Goal: Information Seeking & Learning: Learn about a topic

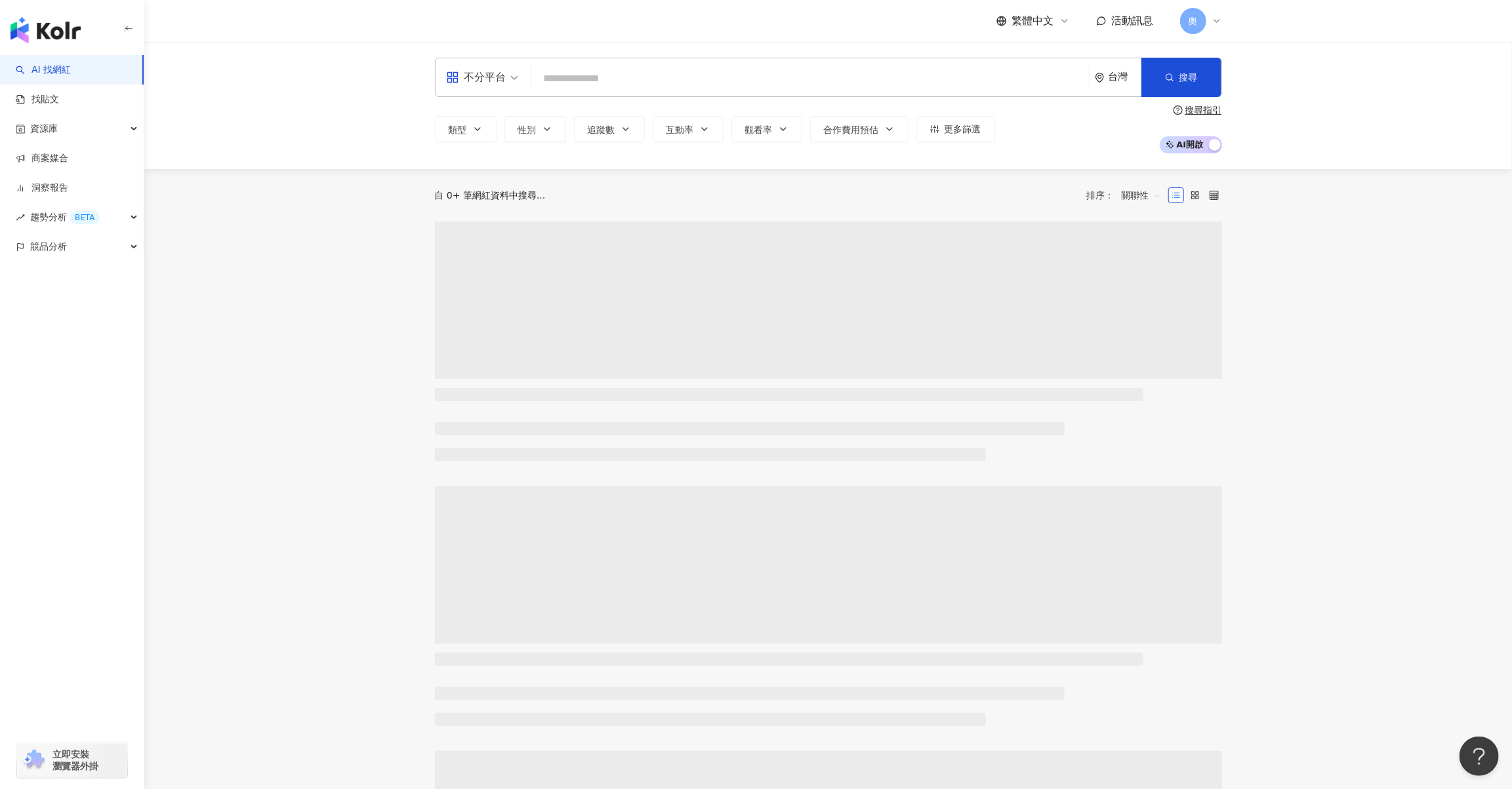
click at [650, 70] on input "search" at bounding box center [810, 78] width 547 height 25
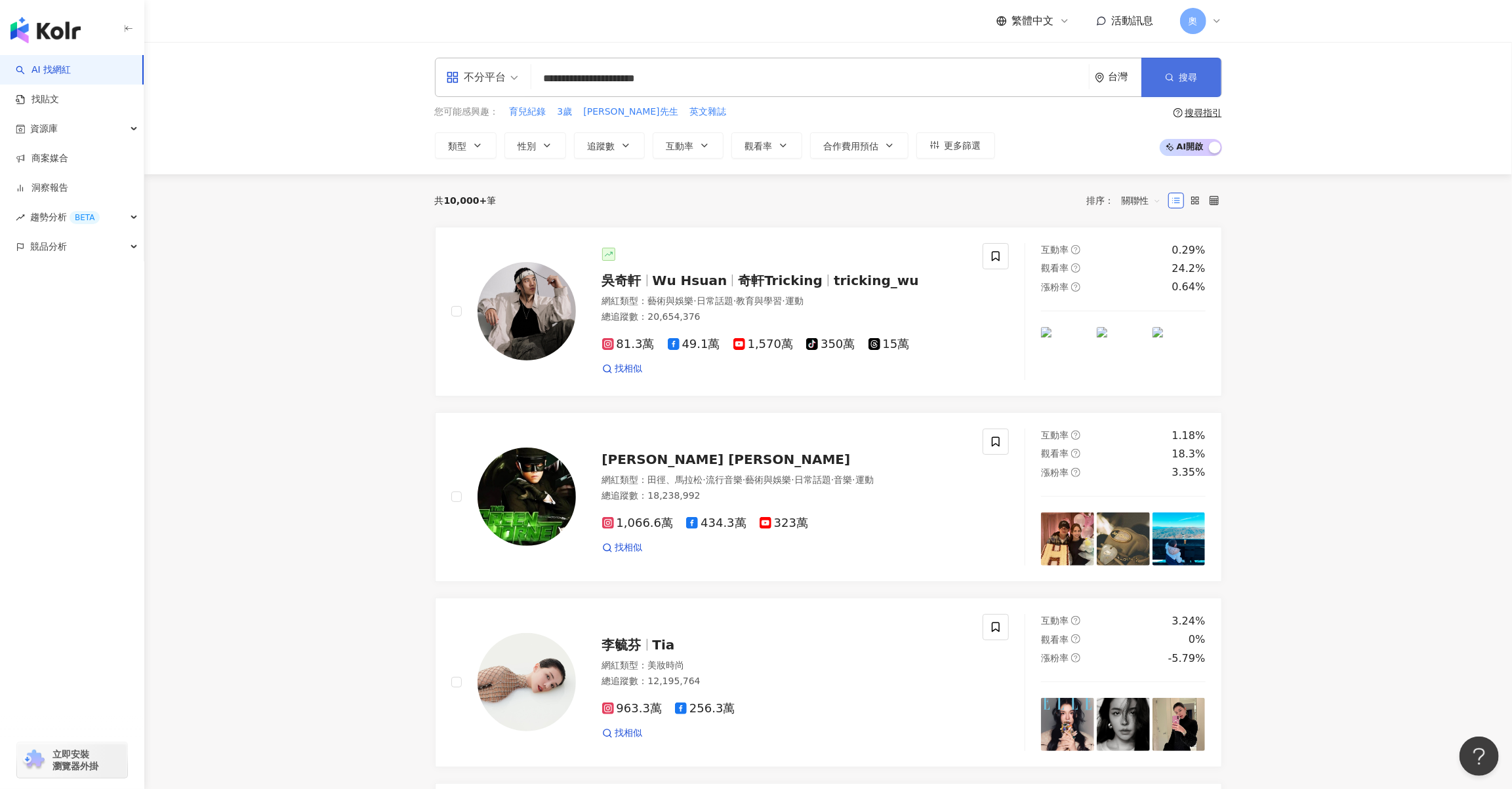
type input "**********"
click at [1165, 80] on icon "button" at bounding box center [1169, 77] width 9 height 9
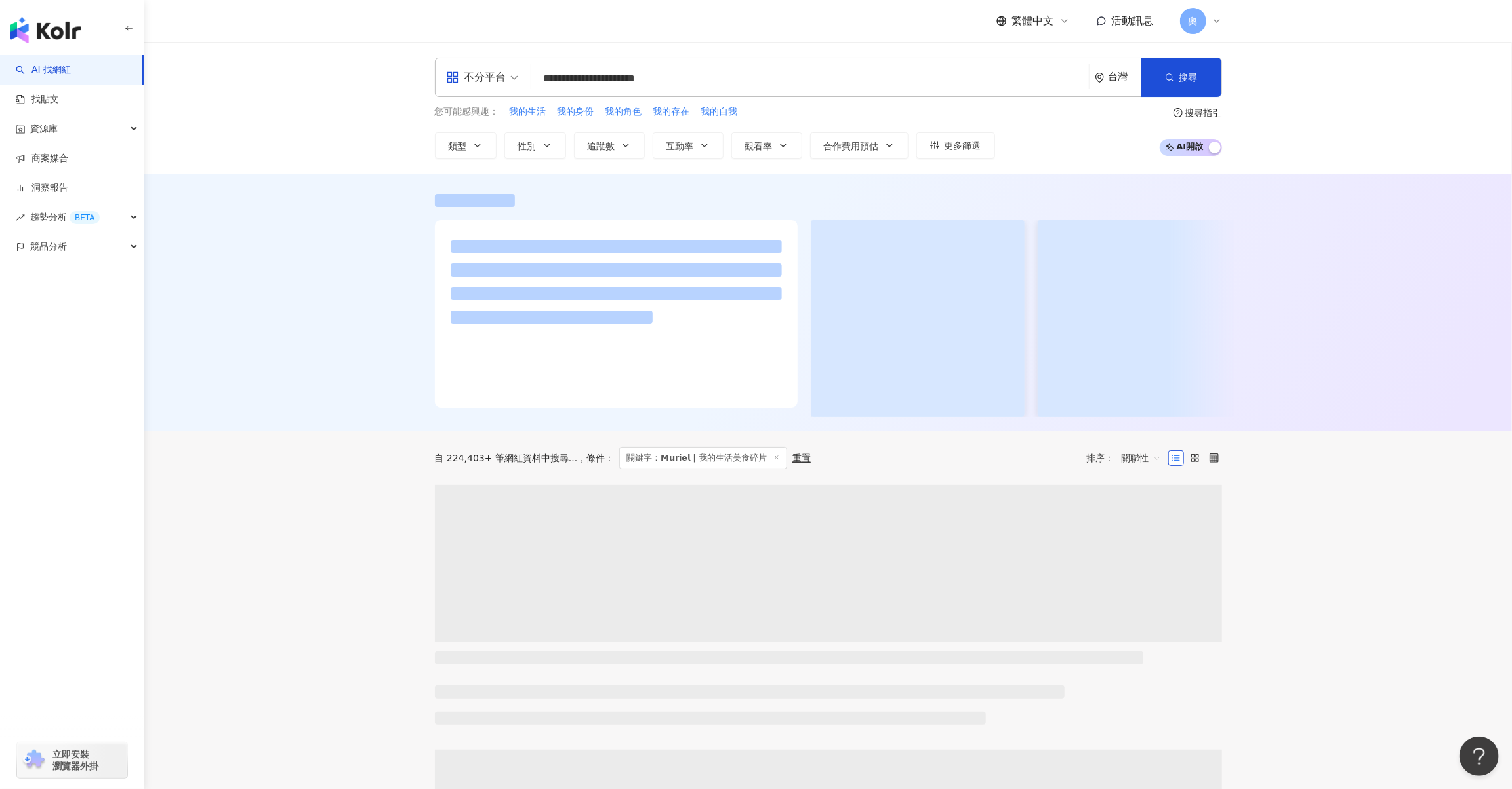
click at [707, 81] on input "**********" at bounding box center [810, 78] width 547 height 25
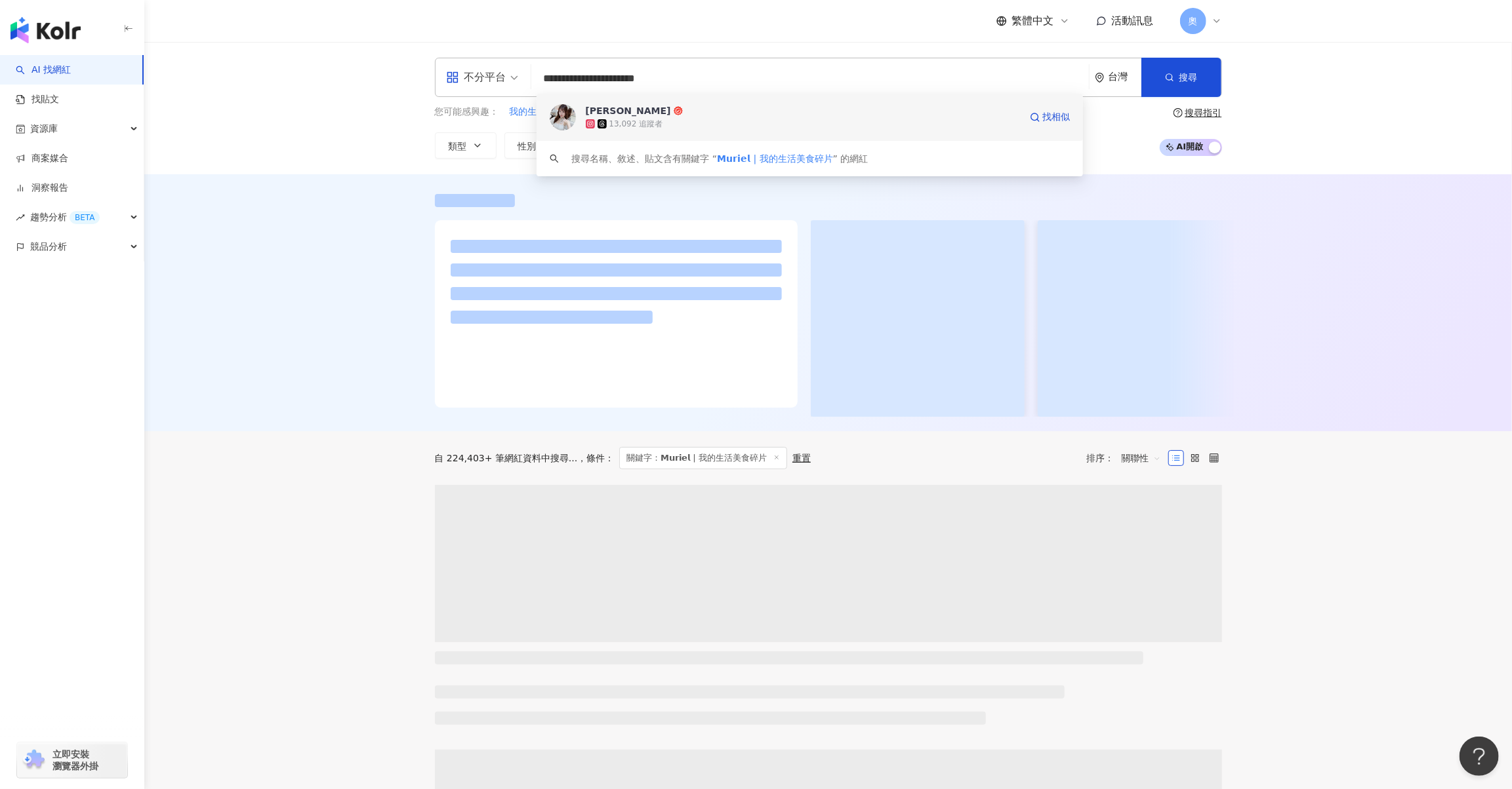
click at [688, 128] on div "13,092 追蹤者" at bounding box center [802, 124] width 434 height 13
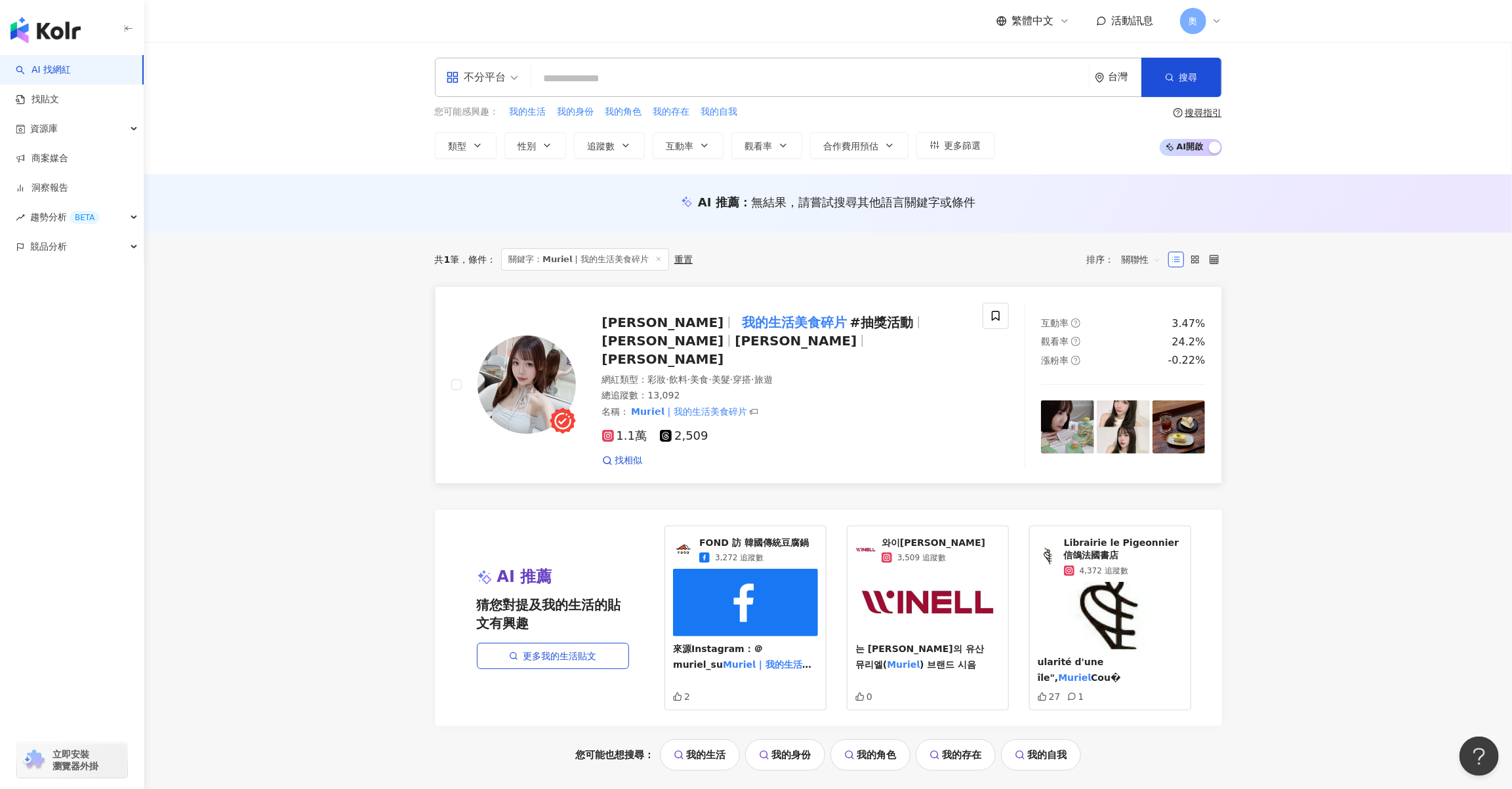
click at [757, 330] on mark "我的生活美食碎片" at bounding box center [795, 322] width 110 height 21
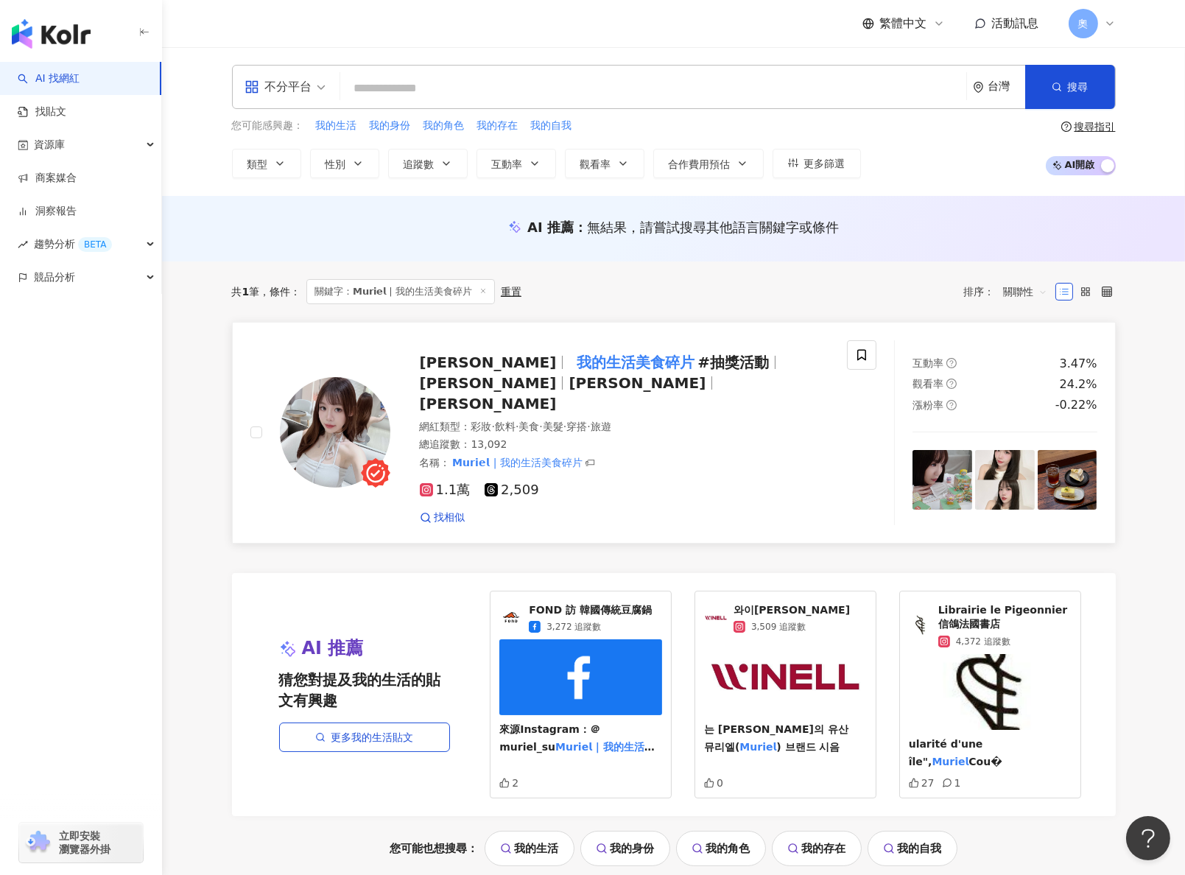
click at [805, 456] on div "名稱 ： 𝗠𝘂𝗿𝗶𝗲𝗹 | 我的生活美食碎片 🏷" at bounding box center [625, 463] width 410 height 15
click at [452, 102] on input "search" at bounding box center [653, 88] width 614 height 28
paste input "******"
type input "******"
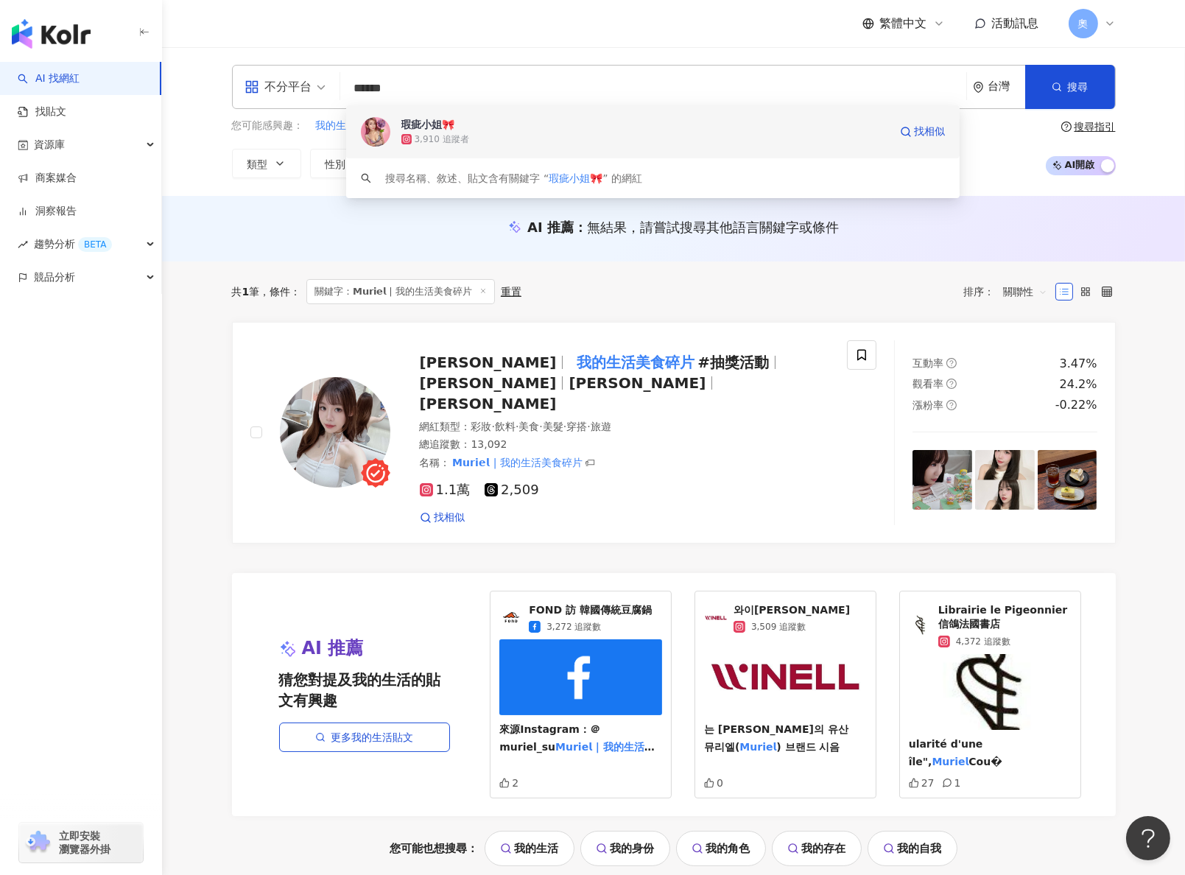
click at [457, 132] on div "3,910 追蹤者" at bounding box center [644, 139] width 487 height 15
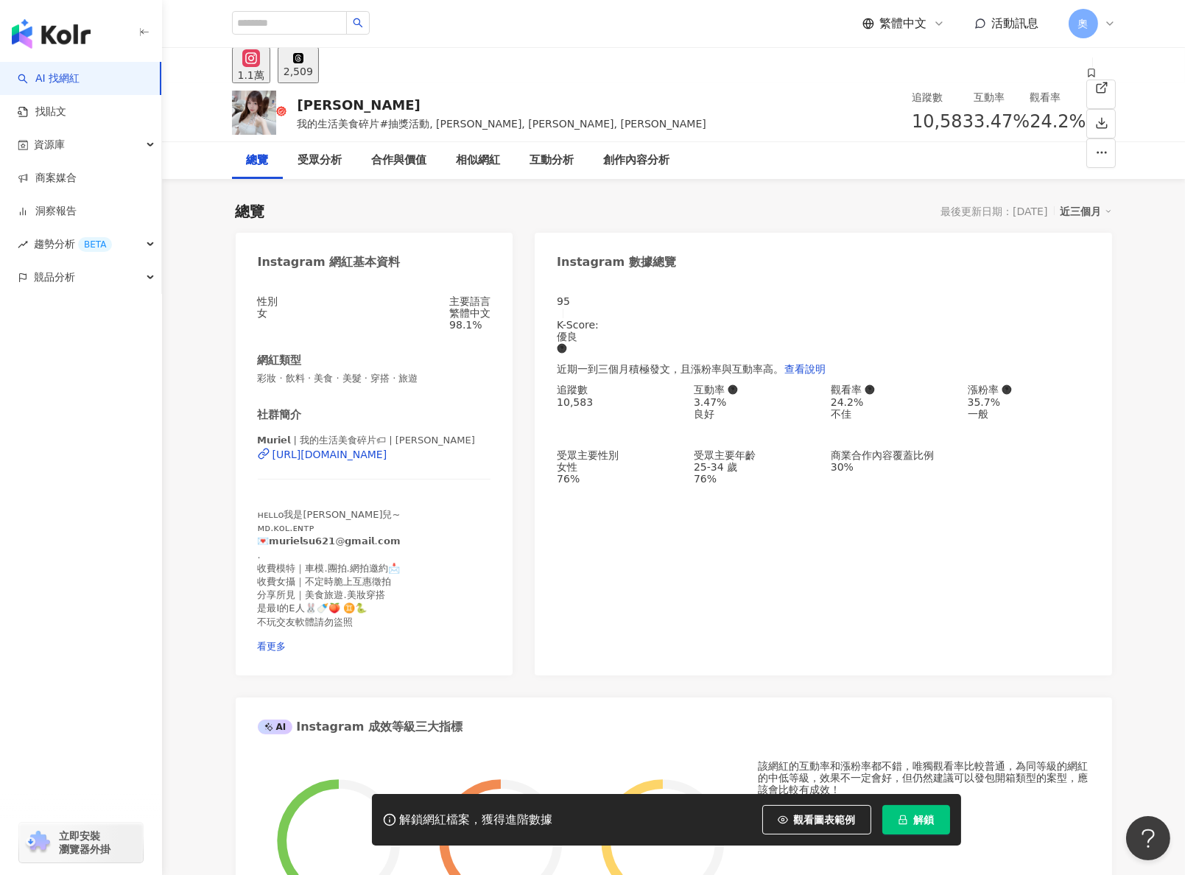
drag, startPoint x: 861, startPoint y: 405, endPoint x: 397, endPoint y: 529, distance: 480.7
click at [878, 408] on div "追蹤數 10,583 互動率 3.47% 良好 觀看率 24.2% 不佳 漲粉率 35.7% 一般 受眾主要性別 女性 76% 受眾主要年齡 25-34 歲 …" at bounding box center [823, 434] width 532 height 101
click at [944, 566] on div "95 K-Score : 優良 近期一到三個月積極發文，且漲粉率與互動率高。 查看說明 追蹤數 10,583 互動率 3.47% 良好 觀看率 24.2% 不…" at bounding box center [822, 477] width 576 height 395
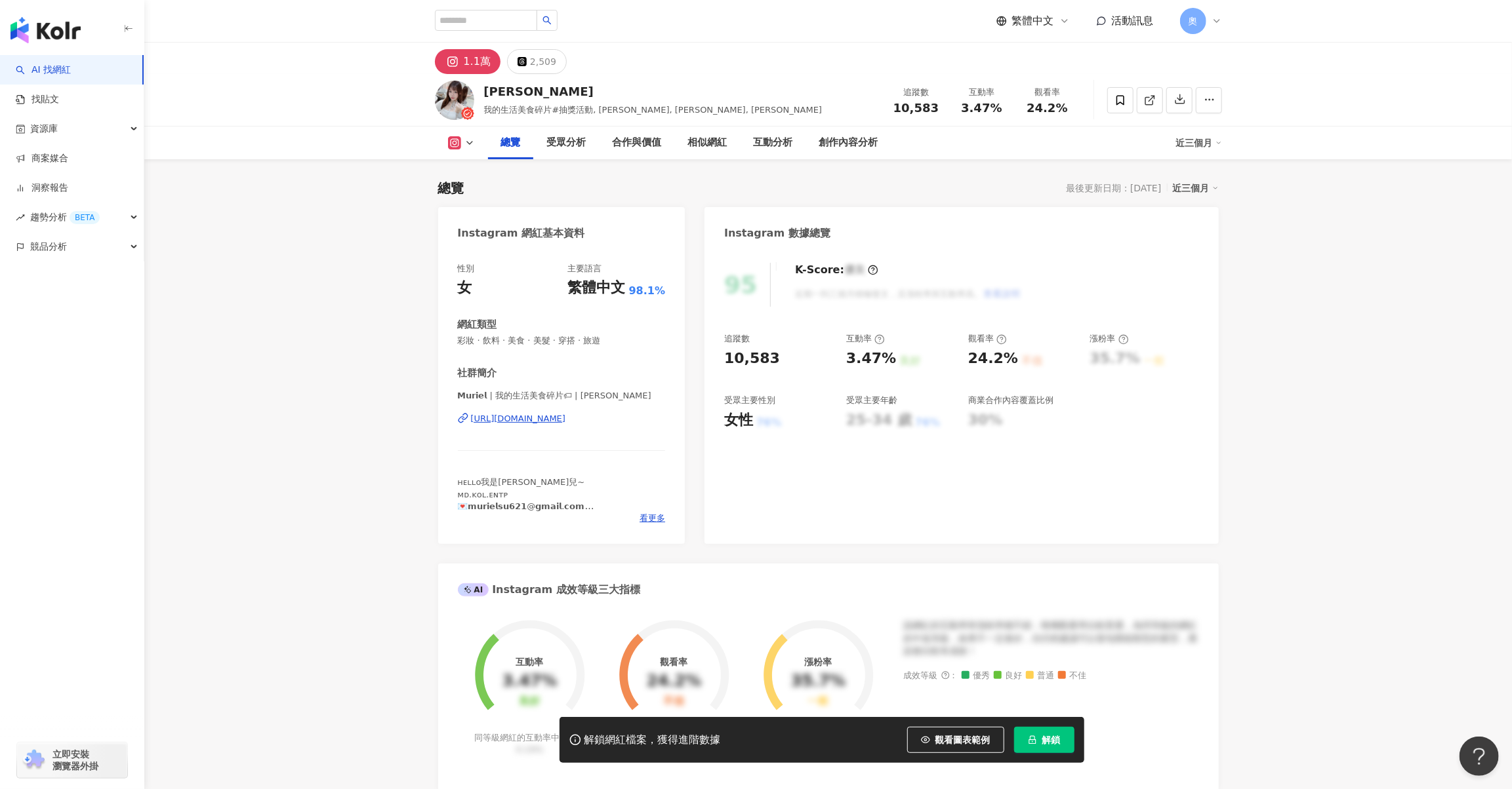
click at [1031, 734] on button "解鎖" at bounding box center [1044, 739] width 61 height 26
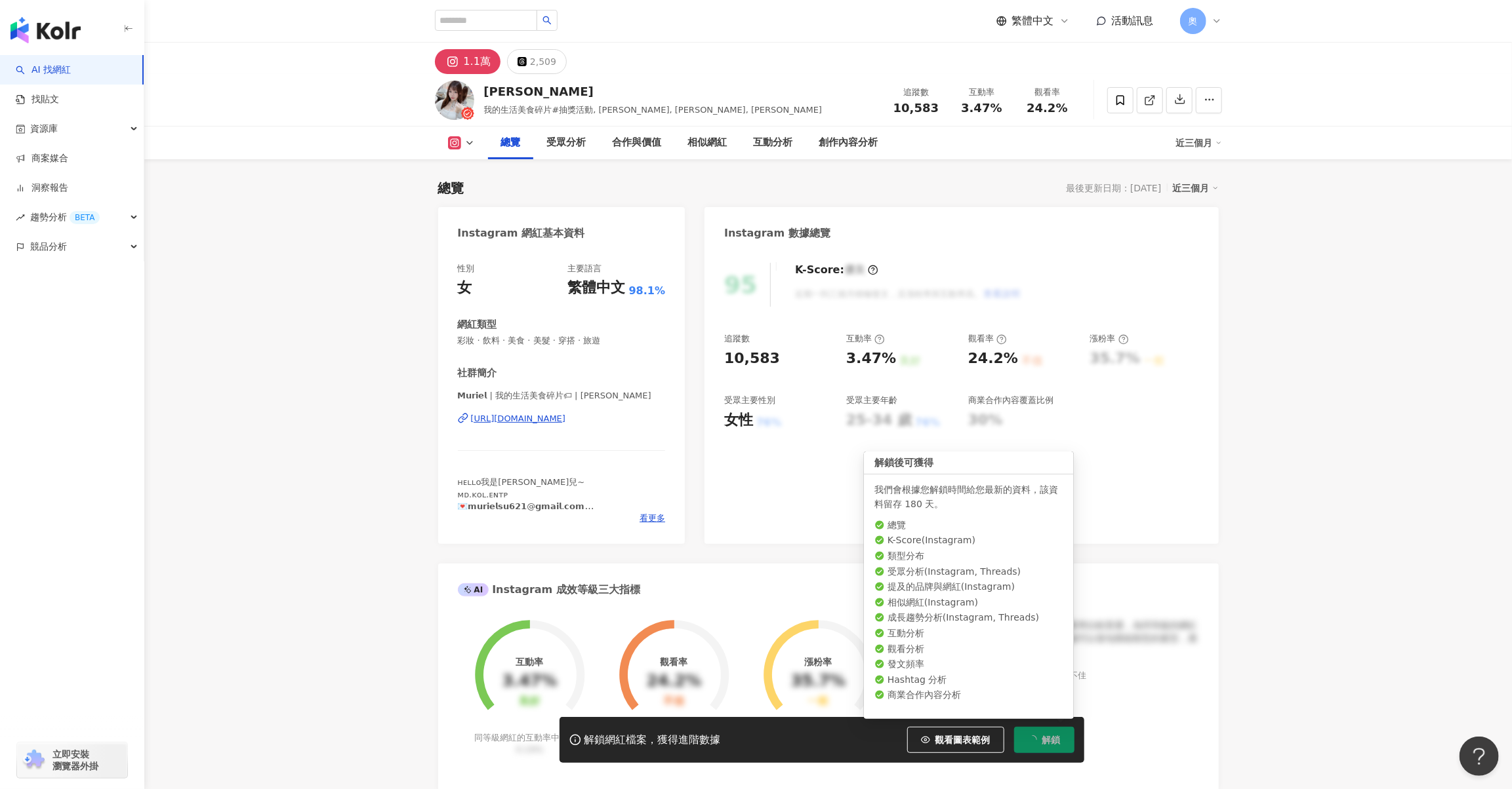
click at [879, 365] on div "追蹤數 10,583 互動率 3.47% 良好 觀看率 24.2% 不佳 漲粉率 35.7% 一般 受眾主要性別 女性 76% 受眾主要年齡 25-34 歲 …" at bounding box center [961, 381] width 474 height 97
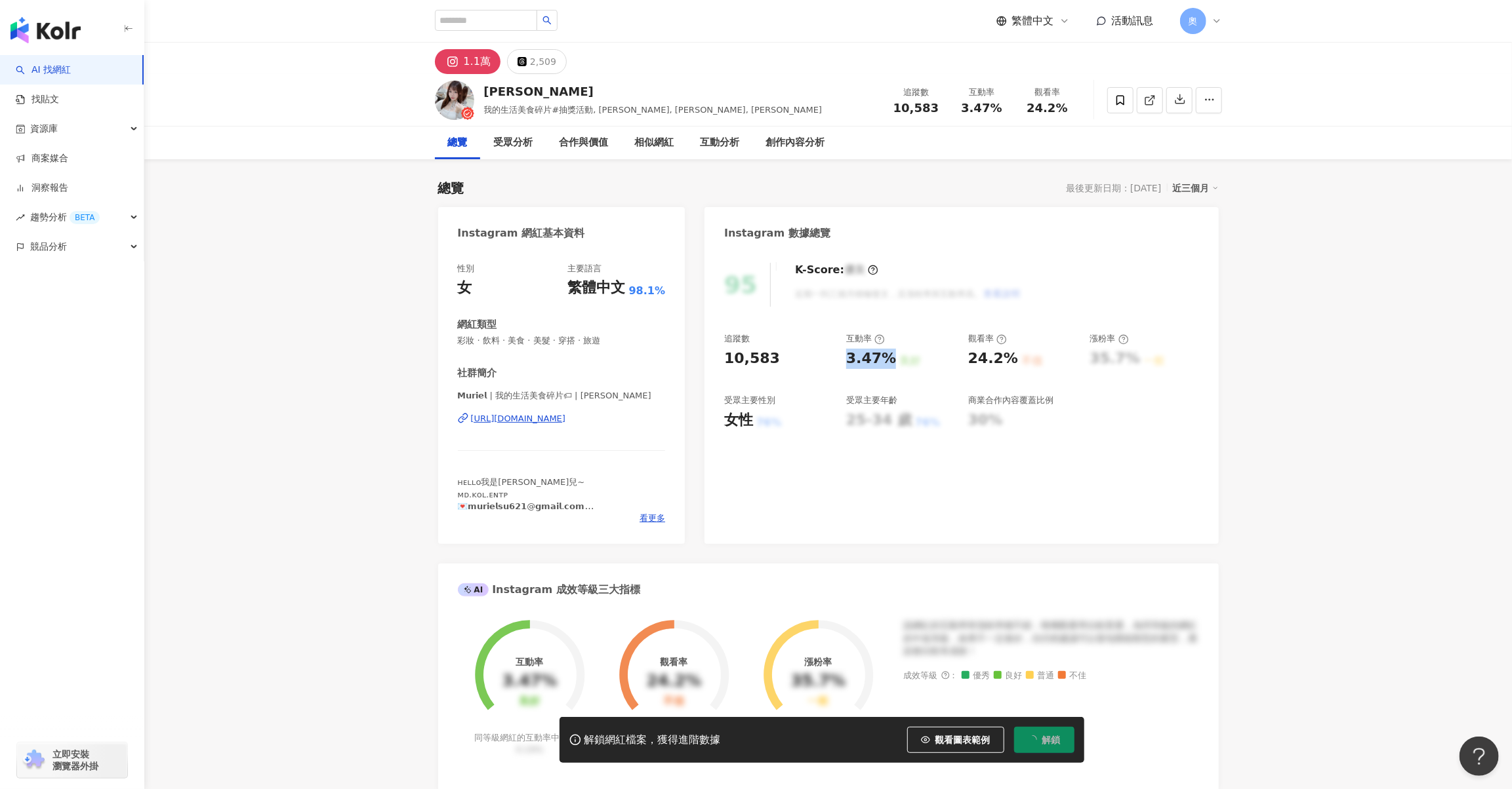
drag, startPoint x: 887, startPoint y: 364, endPoint x: 899, endPoint y: 314, distance: 51.4
click at [844, 364] on div "追蹤數 10,583 互動率 3.47% 良好 觀看率 24.2% 不佳 漲粉率 35.7% 一般 受眾主要性別 女性 76% 受眾主要年齡 25-34 歲 …" at bounding box center [961, 381] width 474 height 97
copy div "3.47%"
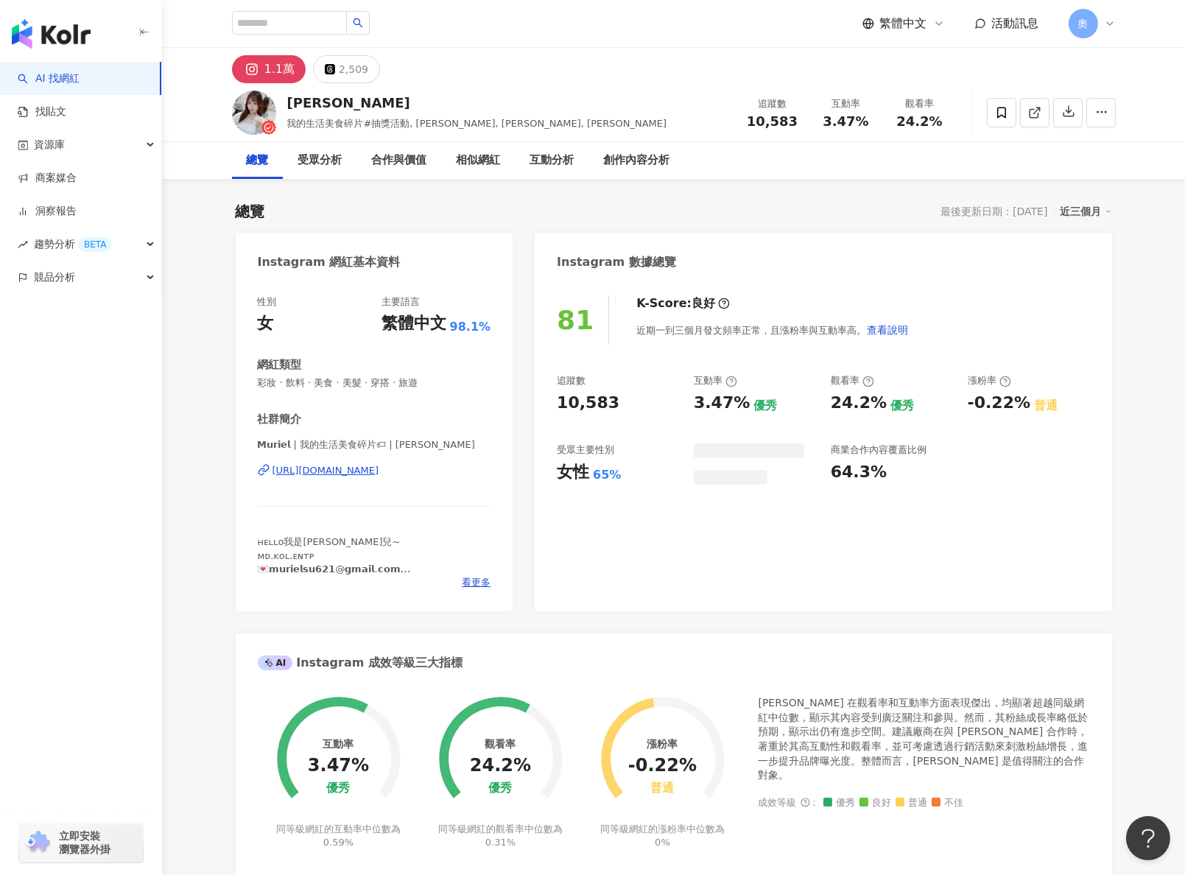
click at [1025, 405] on div "追蹤數 10,583 互動率 3.47% 優秀 觀看率 24.2% 優秀 漲粉率 -0.22% 普通 受眾主要性別 女性 65% 商業合作內容覆蓋比例 64.…" at bounding box center [823, 429] width 532 height 110
click at [344, 66] on div "2,509" at bounding box center [353, 69] width 29 height 21
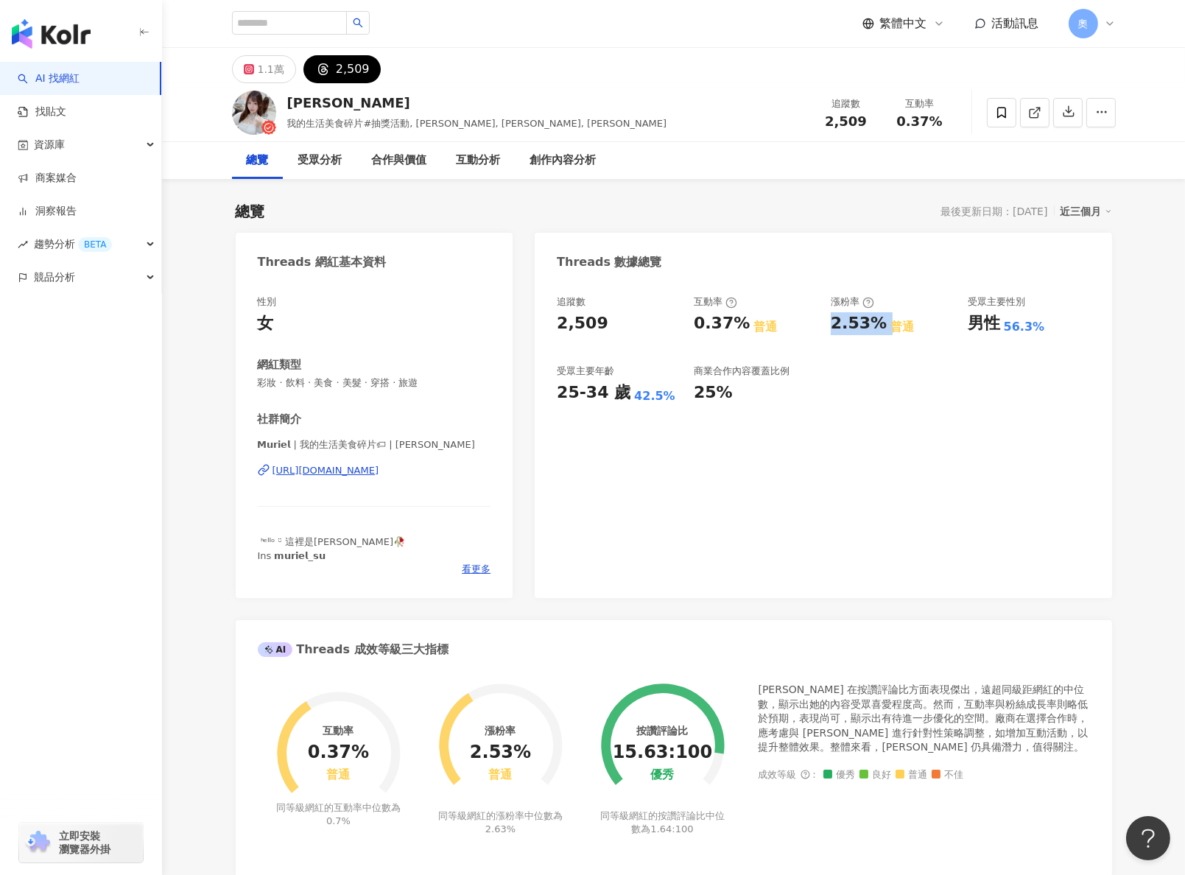
click at [1002, 439] on div "追蹤數 2,509 互動率 0.37% 普通 漲粉率 2.53% 普通 受眾主要性別 男性 56.3% 受眾主要年齡 25-34 歲 42.5% 商業合作內容…" at bounding box center [822, 438] width 576 height 317
drag, startPoint x: 693, startPoint y: 325, endPoint x: 741, endPoint y: 329, distance: 48.7
click at [741, 329] on div "追蹤數 2,509 互動率 0.37% 普通 漲粉率 2.53% 普通 受眾主要性別 男性 56.3% 受眾主要年齡 25-34 歲 42.5% 商業合作內容…" at bounding box center [823, 349] width 532 height 109
copy div "0.37%"
drag, startPoint x: 828, startPoint y: 329, endPoint x: 879, endPoint y: 327, distance: 50.8
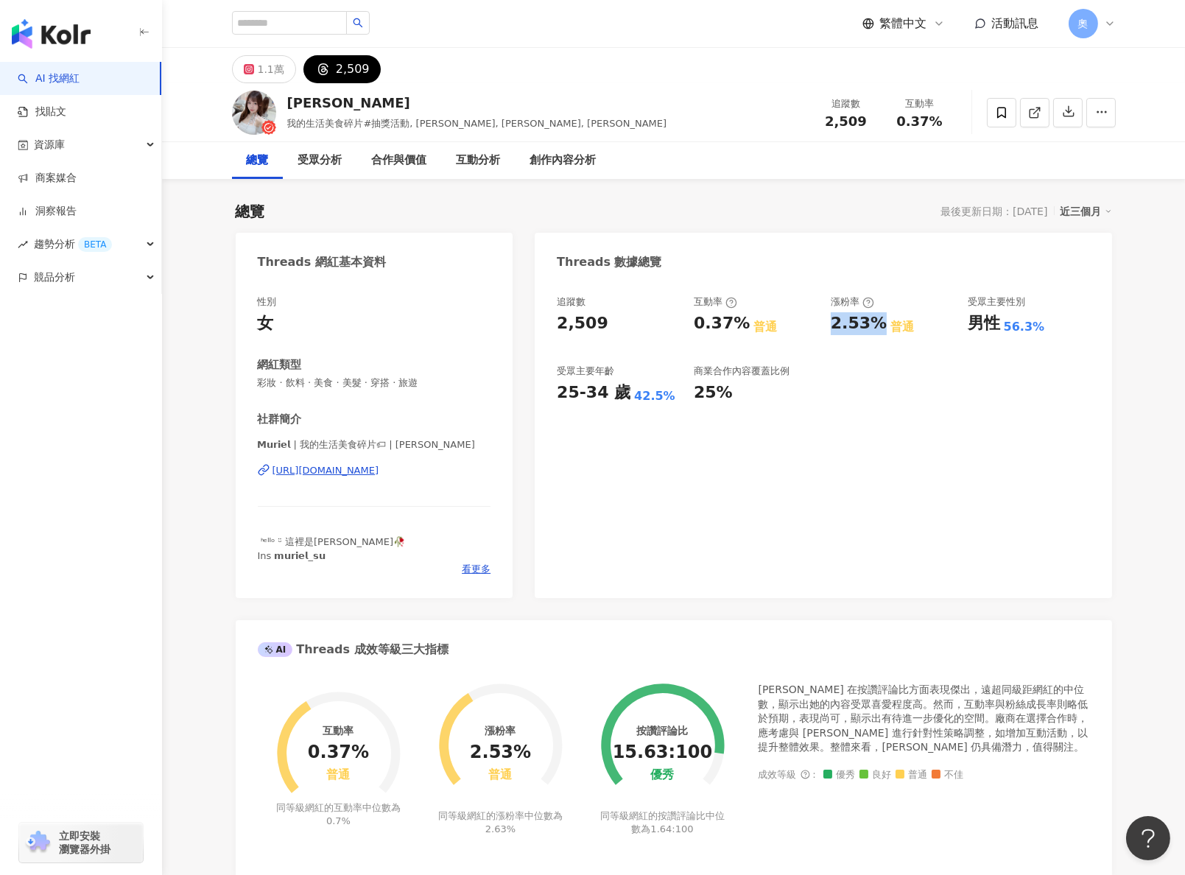
click at [879, 327] on div "追蹤數 2,509 互動率 0.37% 普通 漲粉率 2.53% 普通 受眾主要性別 男性 56.3% 受眾主要年齡 25-34 歲 42.5% 商業合作內容…" at bounding box center [823, 349] width 532 height 109
copy div "2.53%"
click at [844, 596] on div "追蹤數 2,509 互動率 0.37% 普通 漲粉率 2.53% 普通 受眾主要性別 男性 56.3% 受眾主要年齡 25-34 歲 42.5% 商業合作內容…" at bounding box center [822, 438] width 576 height 317
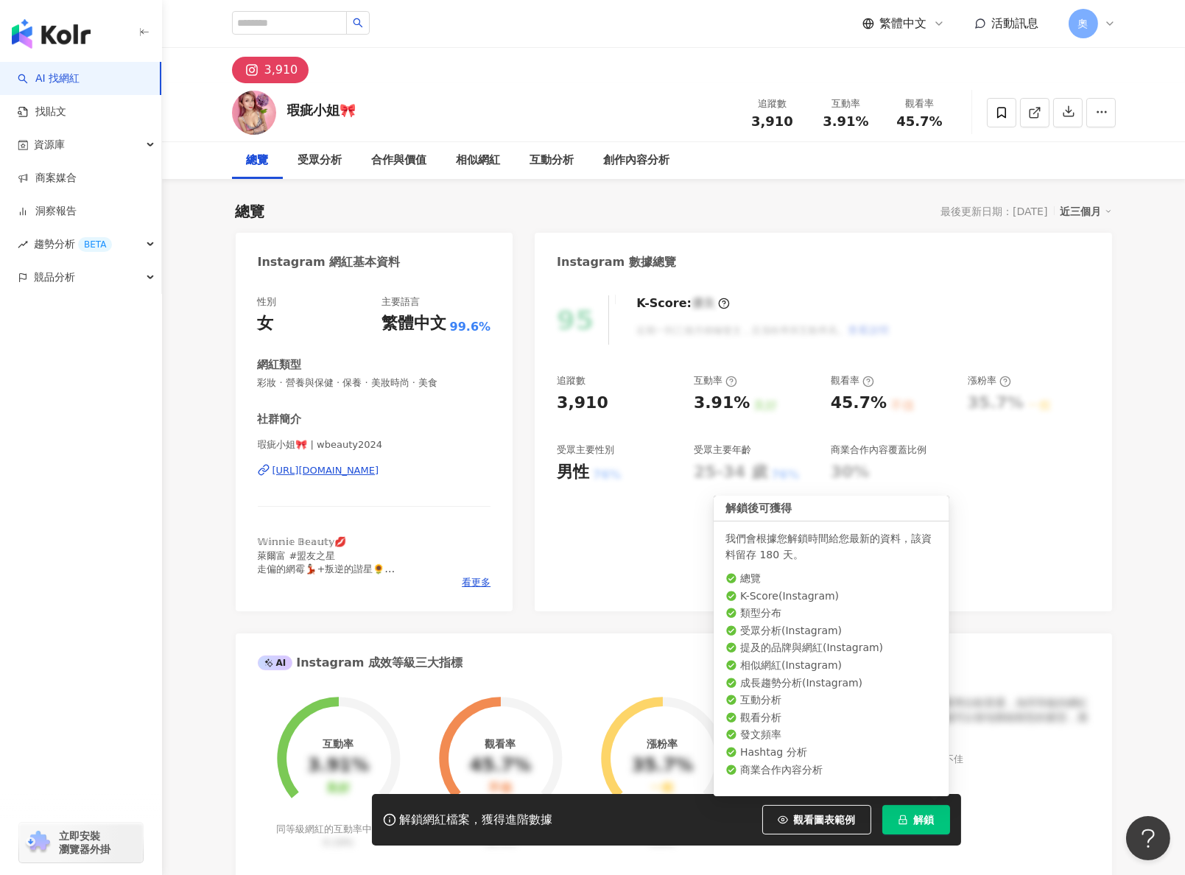
click at [917, 817] on span "解鎖" at bounding box center [924, 819] width 21 height 12
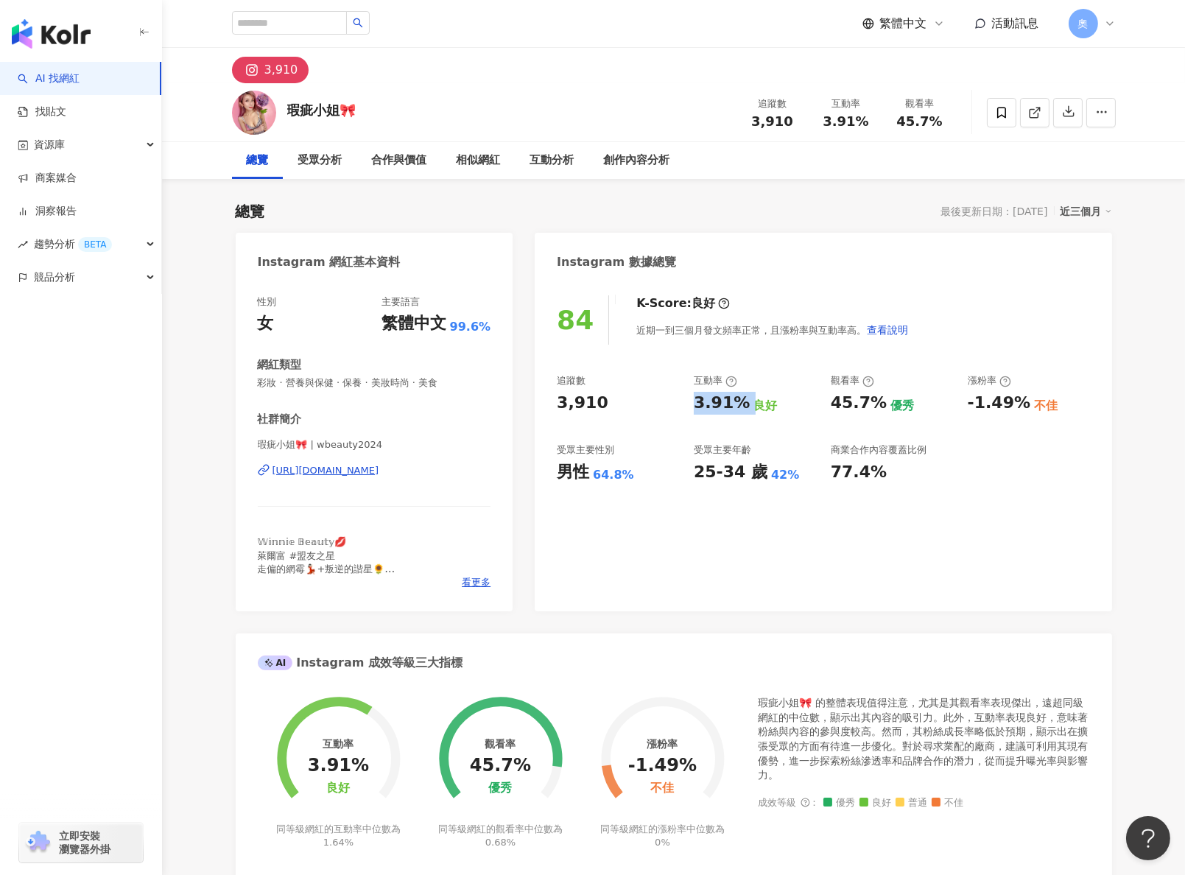
drag, startPoint x: 690, startPoint y: 401, endPoint x: 744, endPoint y: 405, distance: 54.6
click at [744, 405] on div "追蹤數 3,910 互動率 3.91% 良好 觀看率 45.7% 優秀 漲粉率 -1.49% 不佳 受眾主要性別 男性 64.8% 受眾主要年齡 25-34 …" at bounding box center [823, 428] width 532 height 109
copy div "3.91%"
drag, startPoint x: 833, startPoint y: 410, endPoint x: 876, endPoint y: 417, distance: 44.1
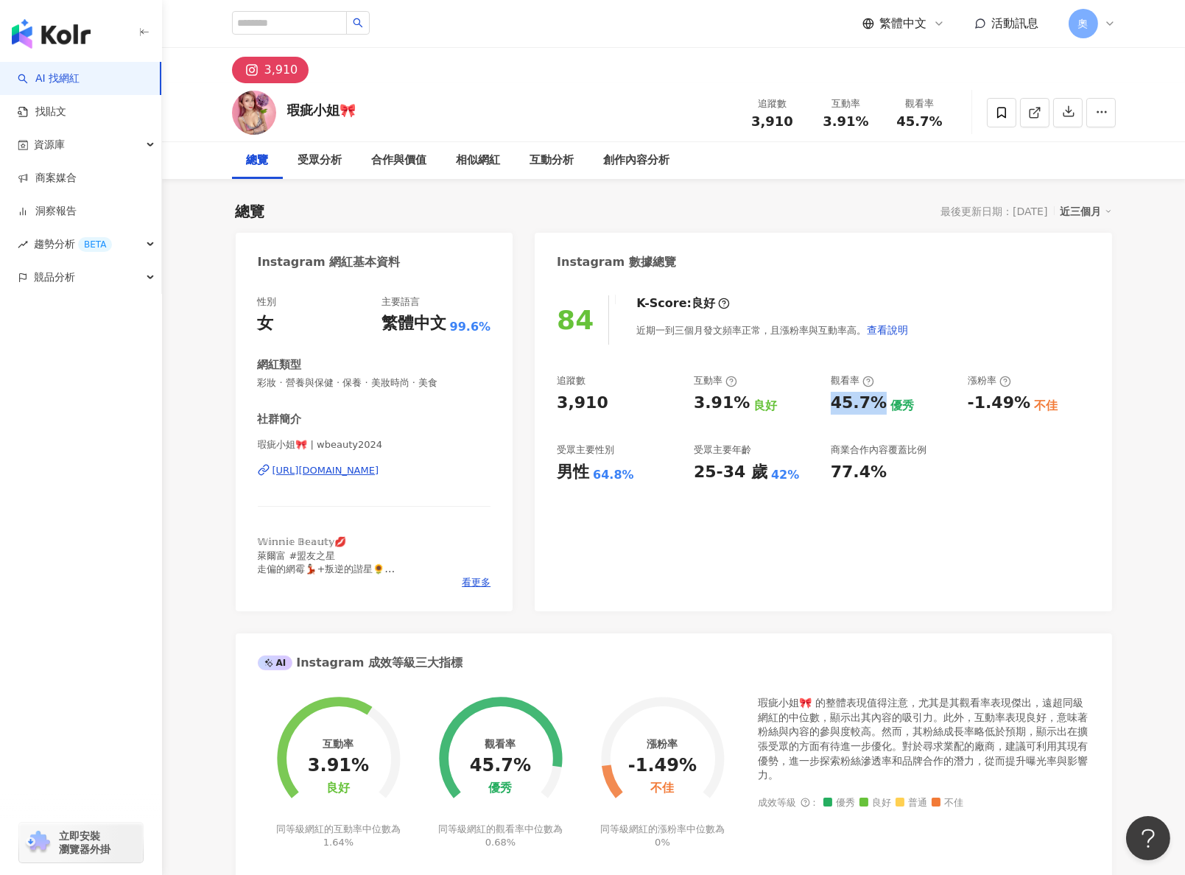
click at [876, 417] on div "追蹤數 3,910 互動率 3.91% 良好 觀看率 45.7% 優秀 漲粉率 -1.49% 不佳 受眾主要性別 男性 64.8% 受眾主要年齡 25-34 …" at bounding box center [823, 428] width 532 height 109
copy div "45.7%"
click at [1105, 470] on div "84 K-Score : 良好 近期一到三個月發文頻率正常，且漲粉率與互動率高。 查看說明 追蹤數 3,910 互動率 3.91% 良好 觀看率 45.7% …" at bounding box center [822, 445] width 576 height 331
drag, startPoint x: 950, startPoint y: 402, endPoint x: 1014, endPoint y: 408, distance: 65.1
click at [1014, 408] on div "追蹤數 3,910 互動率 3.91% 良好 觀看率 45.7% 優秀 漲粉率 -1.49% 不佳 受眾主要性別 男性 64.8% 受眾主要年齡 25-34 …" at bounding box center [823, 428] width 532 height 109
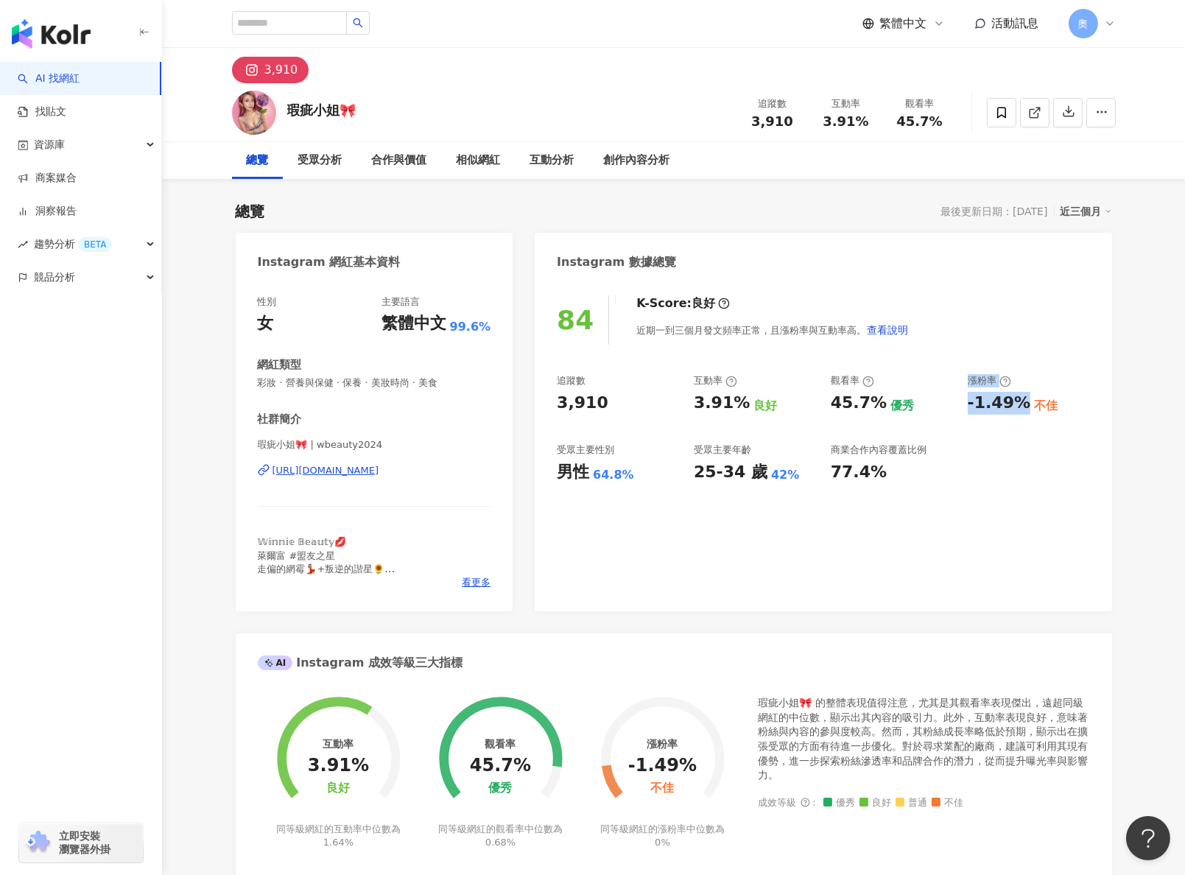
click at [1014, 408] on div "-1.49%" at bounding box center [998, 403] width 63 height 23
drag, startPoint x: 1022, startPoint y: 407, endPoint x: 946, endPoint y: 411, distance: 75.9
click at [970, 408] on div "-1.49%" at bounding box center [998, 403] width 63 height 23
copy div "-1.49%"
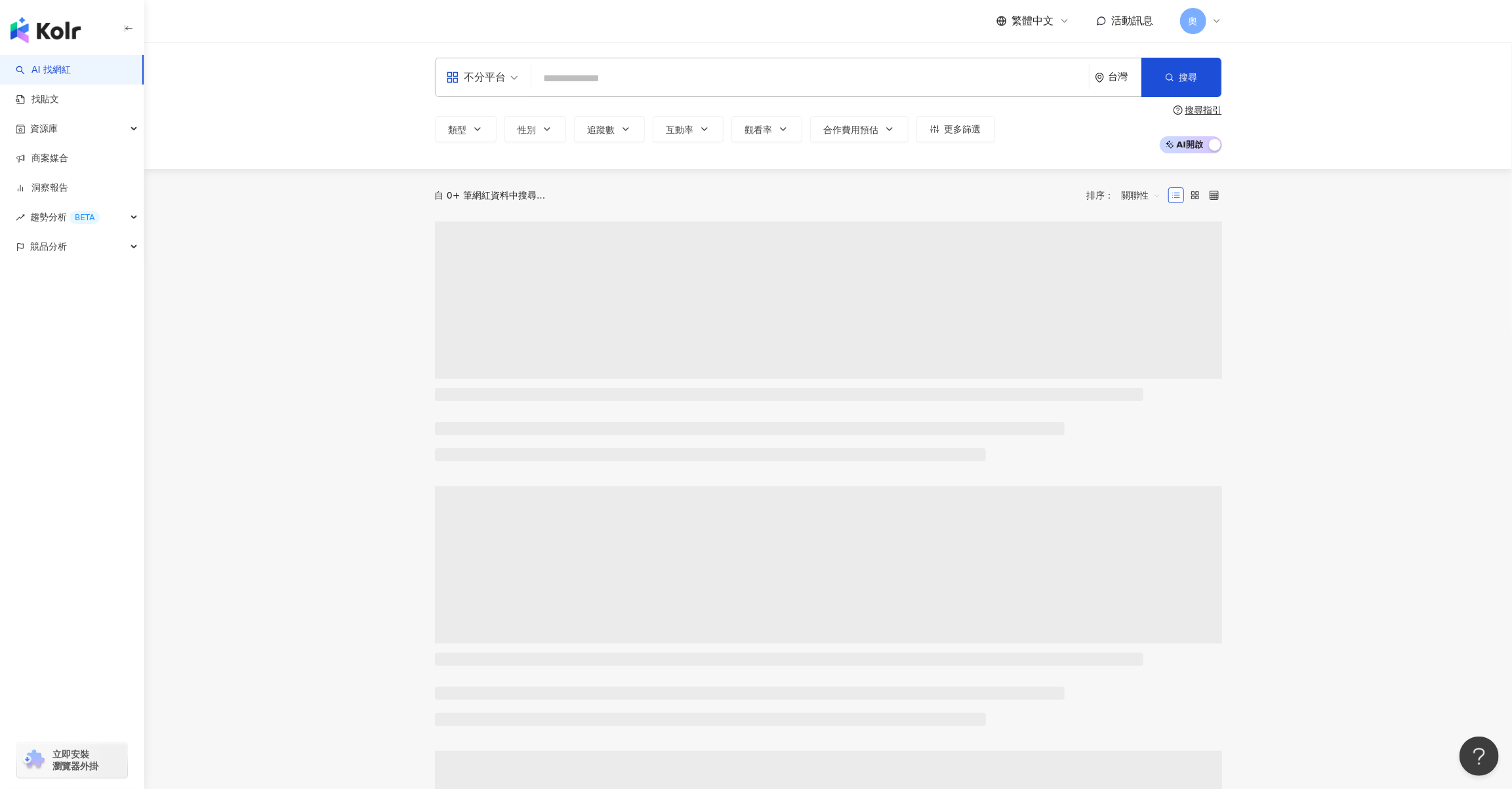
click at [1312, 268] on main "不分平台 台灣 搜尋 類型 性別 追蹤數 互動率 觀看率 合作費用預估 更多篩選 搜尋指引 AI 開啟 AI 關閉 自 0+ 筆網紅資料中搜尋... 排序： …" at bounding box center [828, 581] width 1368 height 1078
